Goal: Navigation & Orientation: Go to known website

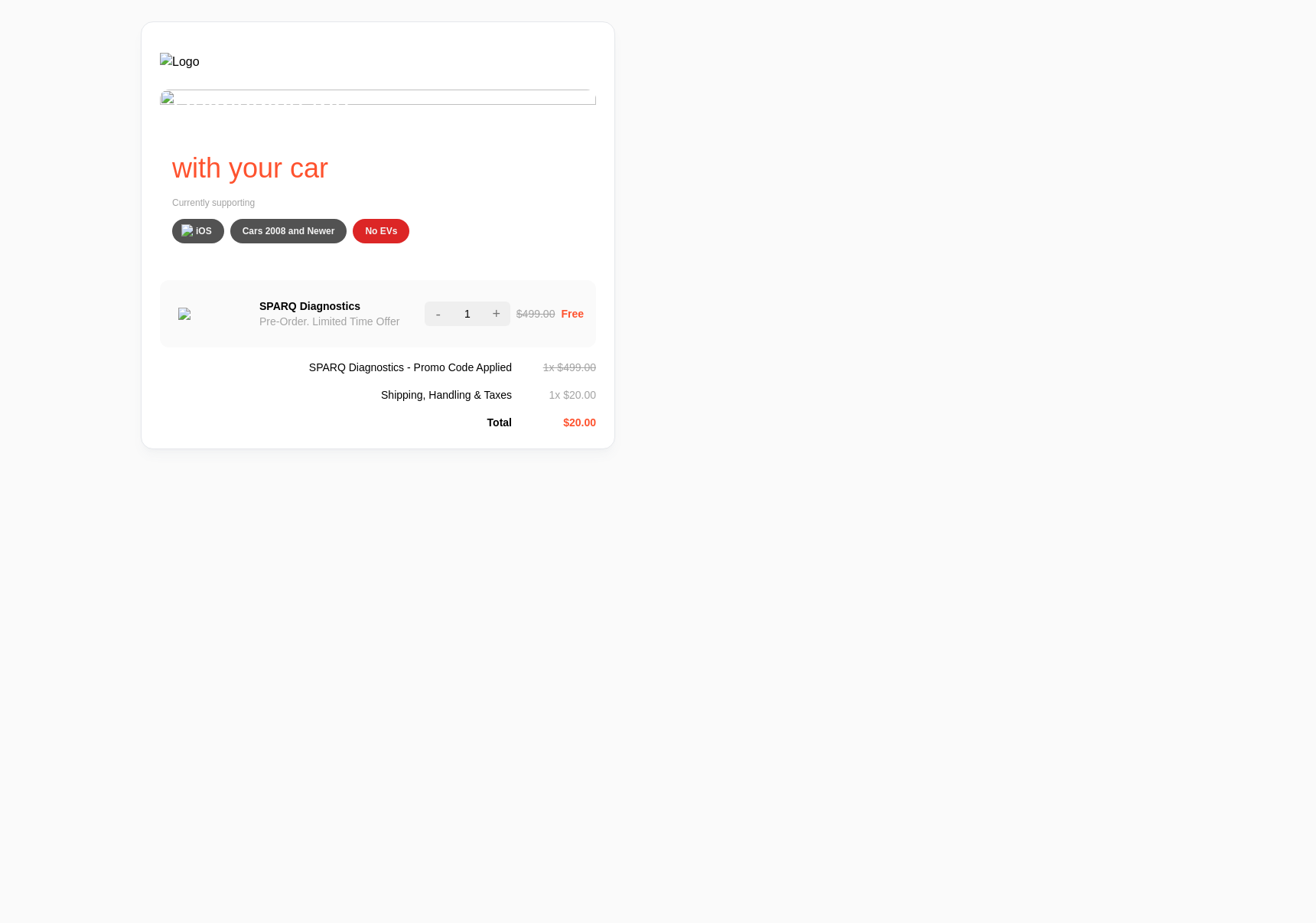
click at [667, 310] on iframe "To enrich screen reader interactions, please activate Accessibility in Grammarl…" at bounding box center [658, 312] width 1316 height 583
